Goal: Transaction & Acquisition: Purchase product/service

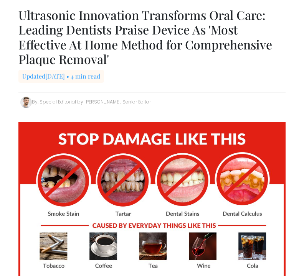
click at [284, 71] on div "Updated [DATE] • 4 min read" at bounding box center [151, 81] width 267 height 23
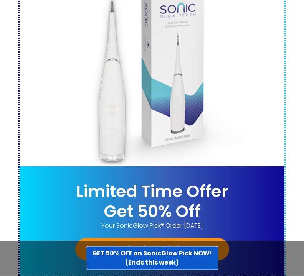
scroll to position [3723, 0]
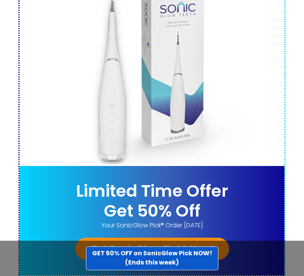
click at [236, 180] on div "Limited Time Offer Get 50% Off Your SonicGlow Pick® Order [DATE] Get SonicGlow …" at bounding box center [152, 220] width 265 height 109
click at [228, 238] on link "Get SonicGlow Pick® Now!" at bounding box center [152, 249] width 154 height 22
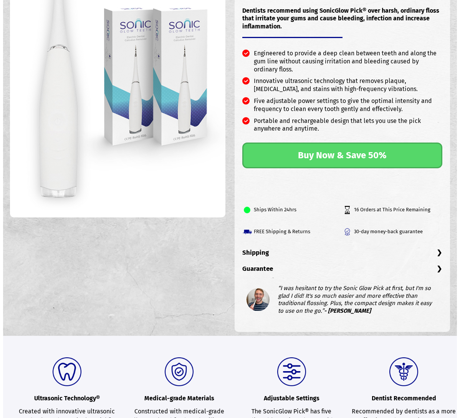
scroll to position [102, 0]
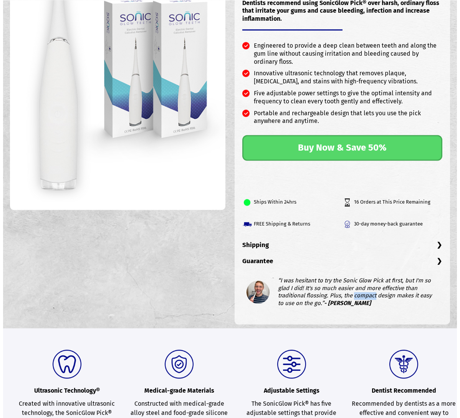
click at [443, 346] on section "Ultrasonic Technology® Created with innovative ultrasonic technology, the Sonic…" at bounding box center [230, 397] width 454 height 139
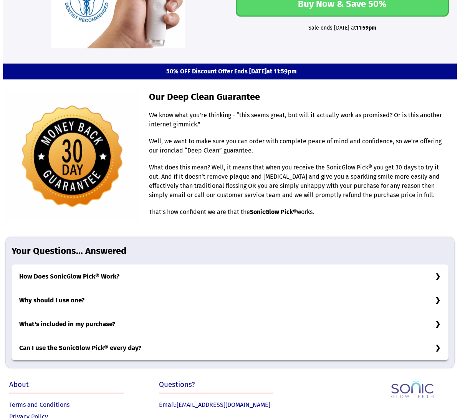
scroll to position [2234, 0]
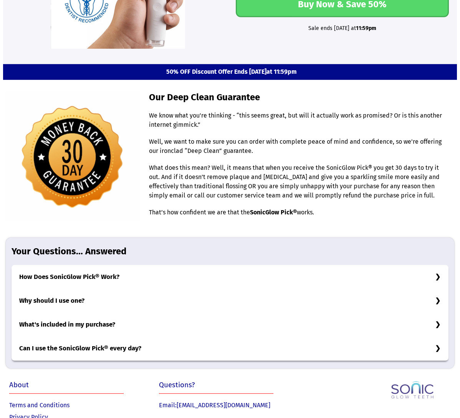
click at [362, 417] on section "About Terms and Conditions Privacy Policy Contact Us Questions? Email: [EMAIL_A…" at bounding box center [230, 408] width 454 height 80
click at [427, 322] on h3 "What's included in my purchase?" at bounding box center [230, 324] width 437 height 24
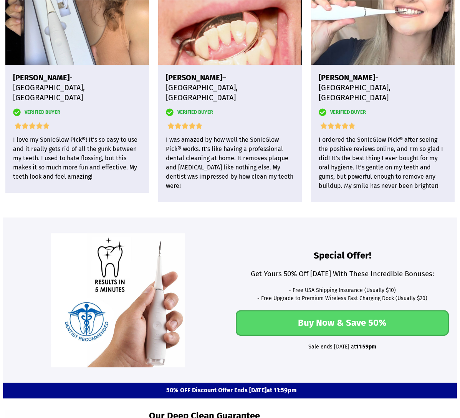
scroll to position [1915, 0]
click at [436, 311] on link "Buy Now & Save 50%" at bounding box center [342, 323] width 213 height 26
